Goal: Task Accomplishment & Management: Use online tool/utility

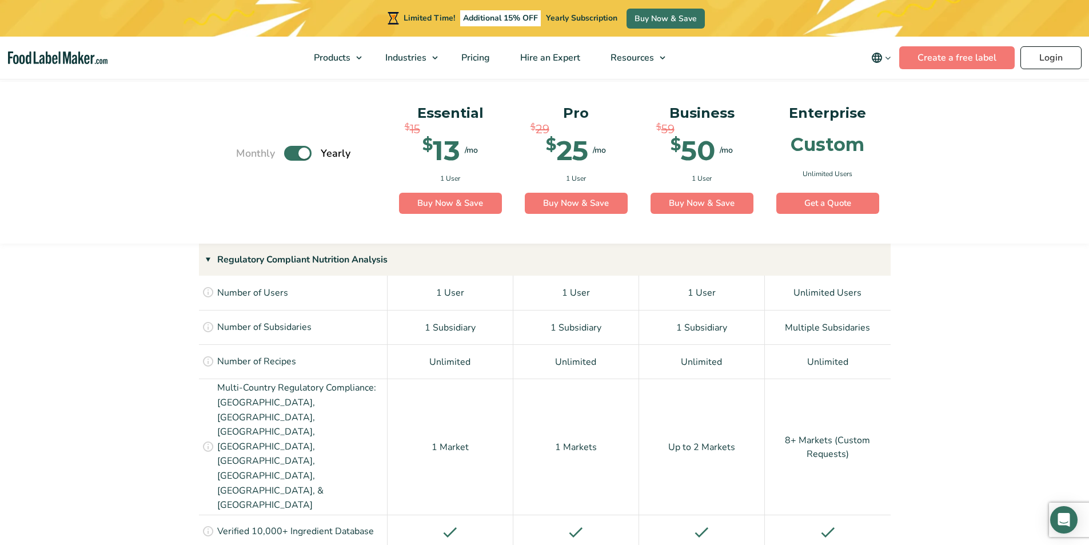
scroll to position [798, 0]
click at [1048, 65] on link "Login" at bounding box center [1051, 57] width 61 height 23
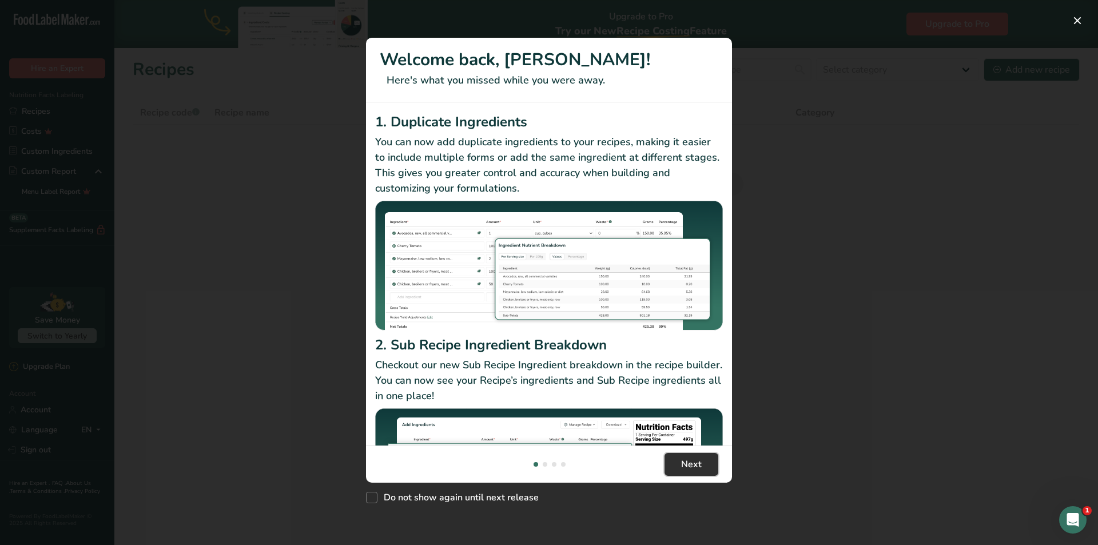
click at [678, 453] on button "Next" at bounding box center [692, 464] width 54 height 23
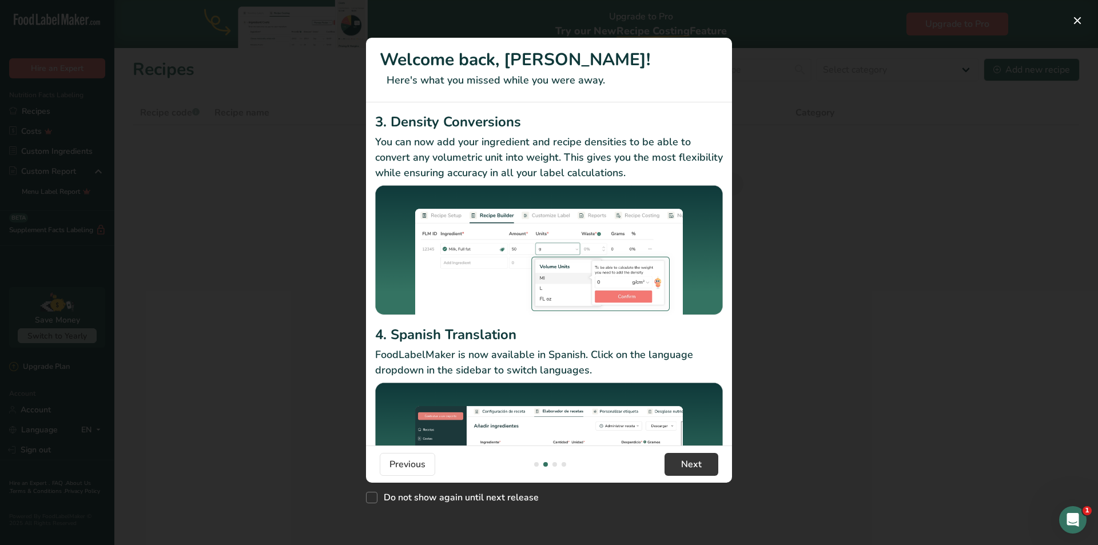
click at [681, 395] on div "4. Spanish Translation FoodLabelMaker is now available in Spanish. Click on the…" at bounding box center [549, 420] width 348 height 192
click at [693, 457] on button "Next" at bounding box center [692, 464] width 54 height 23
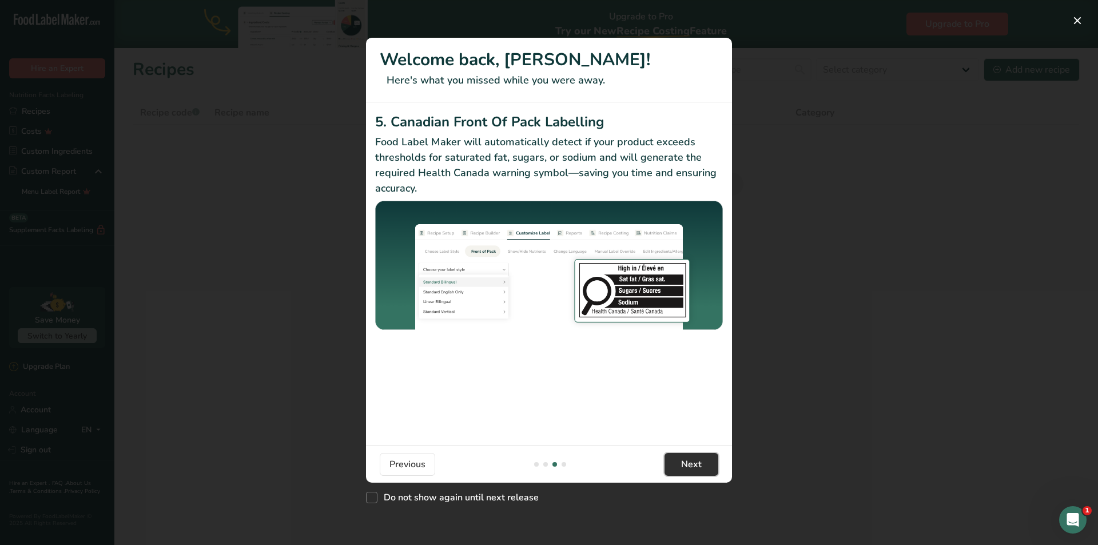
click at [686, 460] on span "Next" at bounding box center [691, 465] width 21 height 14
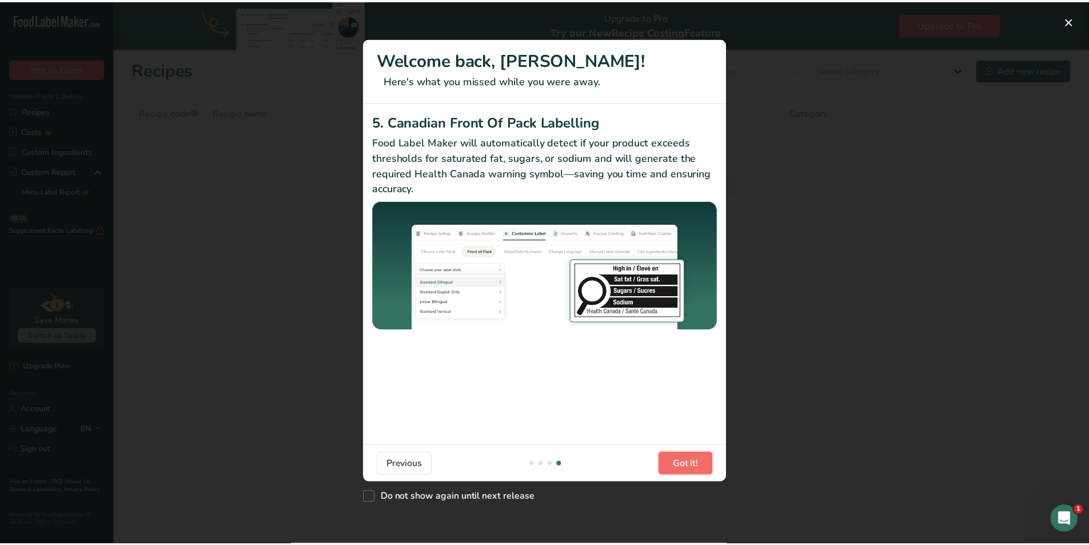
scroll to position [0, 1089]
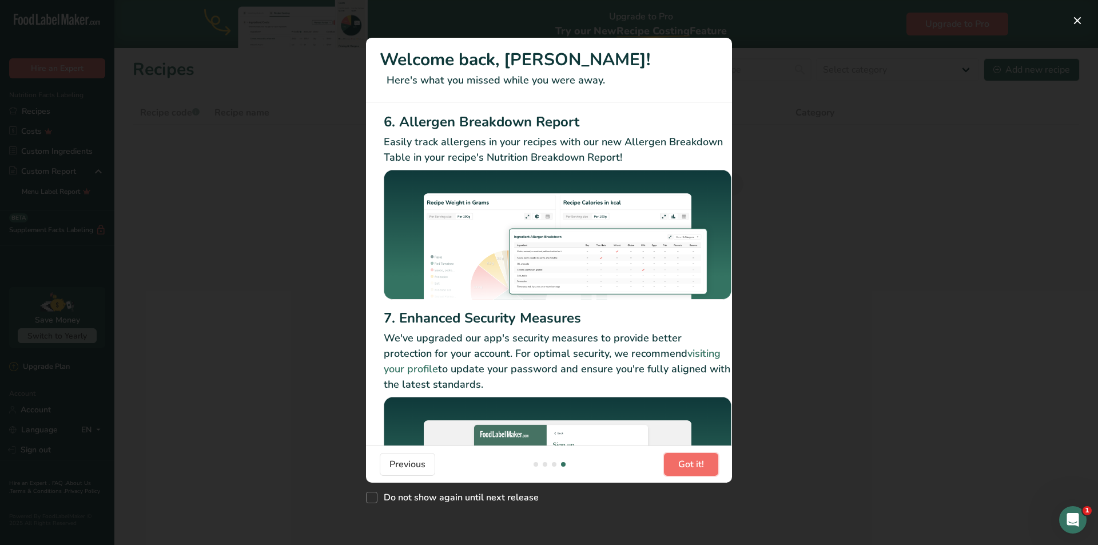
click at [686, 460] on span "Got it!" at bounding box center [691, 465] width 26 height 14
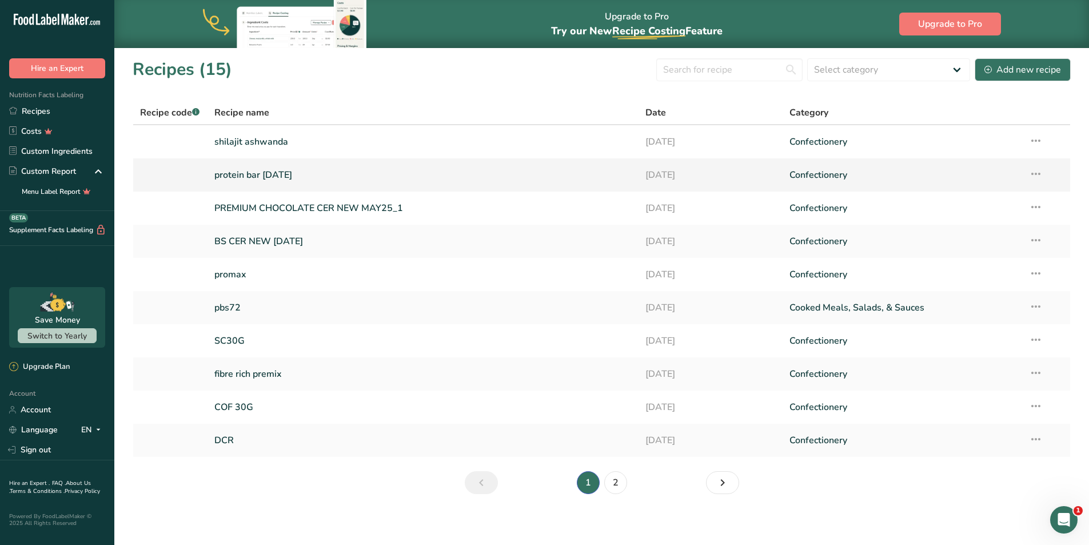
click at [245, 178] on link "protein bar [DATE]" at bounding box center [423, 175] width 418 height 24
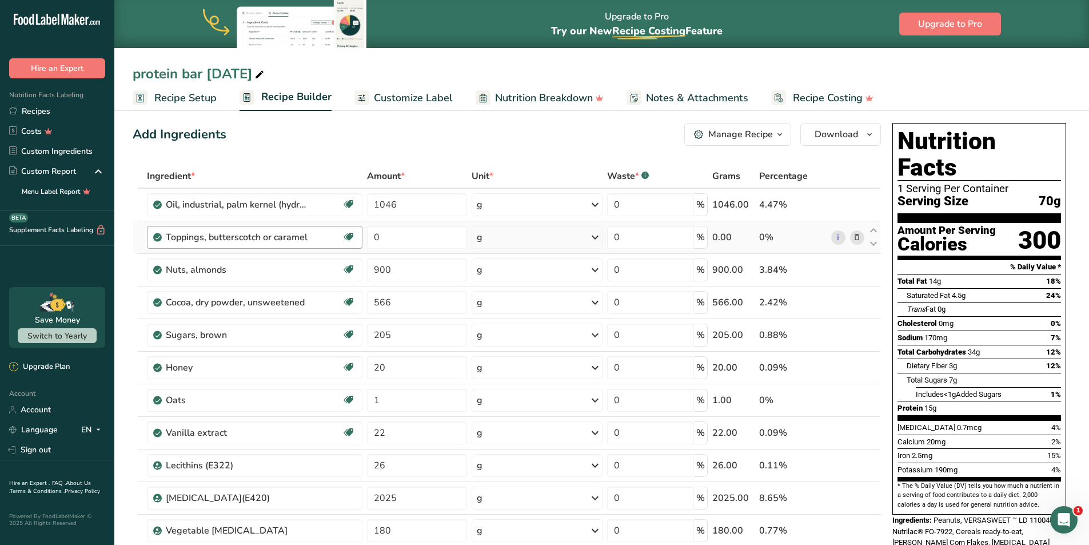
scroll to position [2, 0]
